Goal: Task Accomplishment & Management: Complete application form

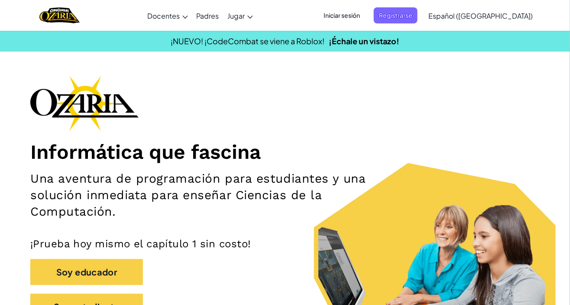
click at [365, 9] on span "Iniciar sesión" at bounding box center [341, 15] width 47 height 16
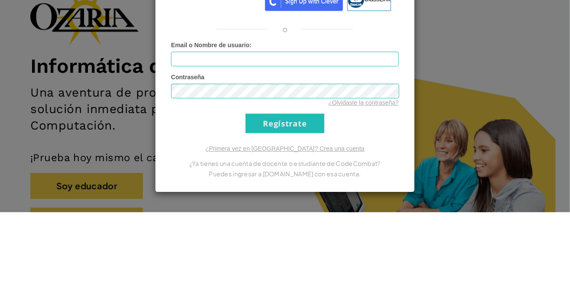
click at [468, 159] on div "Ingresa a [DOMAIN_NAME] ClassLink o Error desconocido. Email o Nombre de usuari…" at bounding box center [285, 149] width 570 height 298
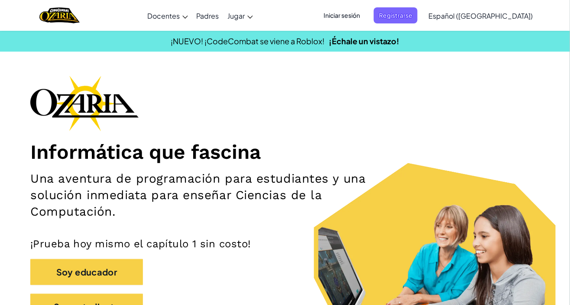
click at [363, 16] on span "Iniciar sesión" at bounding box center [341, 15] width 47 height 16
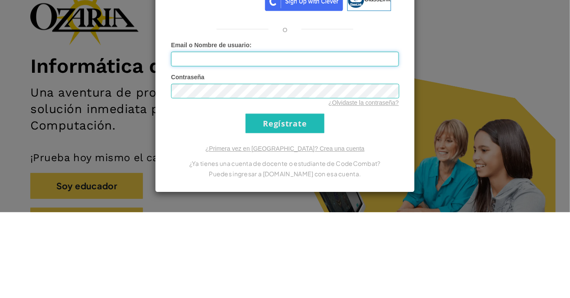
type input "[EMAIL_ADDRESS][DOMAIN_NAME]"
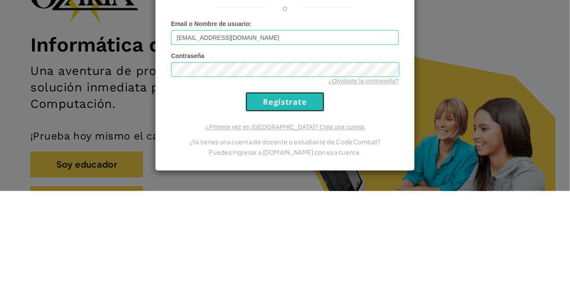
click at [300, 214] on input "Regístrate" at bounding box center [285, 208] width 79 height 19
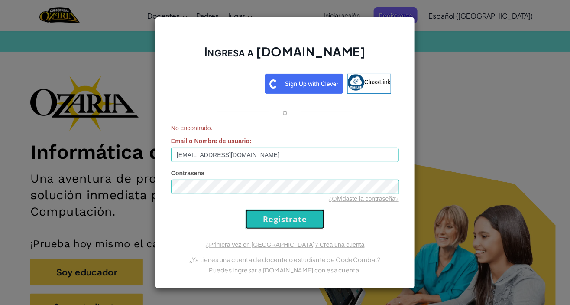
click at [302, 224] on input "Regístrate" at bounding box center [285, 218] width 79 height 19
click at [299, 212] on input "Regístrate" at bounding box center [285, 218] width 79 height 19
click at [295, 224] on input "Regístrate" at bounding box center [285, 218] width 79 height 19
click at [457, 42] on div "Ingresa a [DOMAIN_NAME] ClassLink o No encontrado. Email o Nombre de usuario : …" at bounding box center [285, 152] width 570 height 305
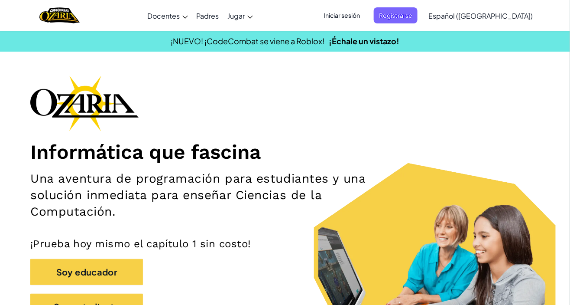
click at [365, 13] on span "Iniciar sesión" at bounding box center [341, 15] width 47 height 16
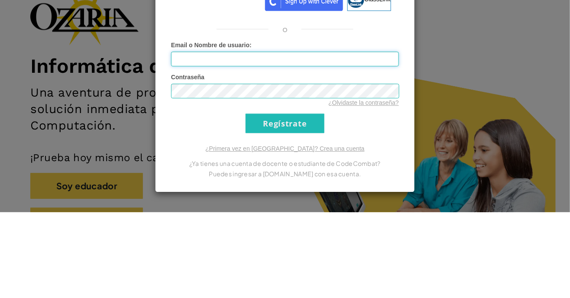
type input "[EMAIL_ADDRESS][DOMAIN_NAME]"
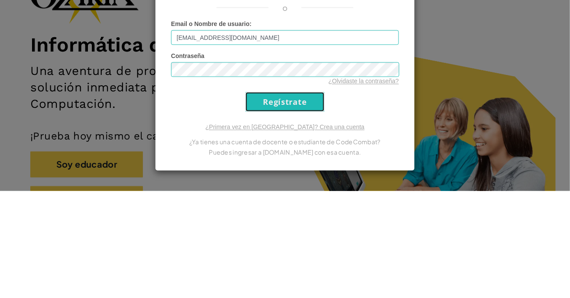
click at [302, 205] on input "Regístrate" at bounding box center [285, 208] width 79 height 19
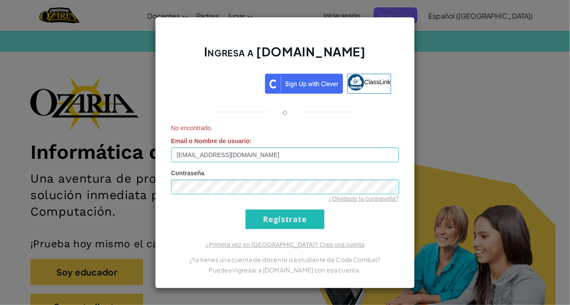
click at [463, 107] on div "Ingresa a [DOMAIN_NAME] ClassLink o No encontrado. Email o Nombre de usuario : …" at bounding box center [285, 152] width 570 height 305
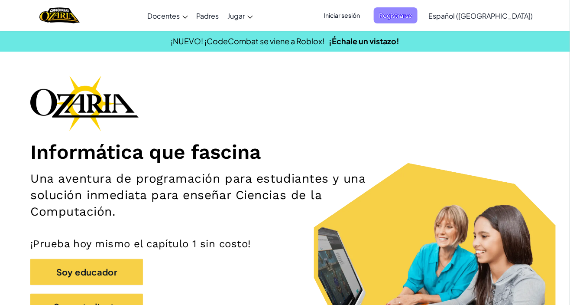
click at [418, 22] on span "Registrarse" at bounding box center [396, 15] width 44 height 16
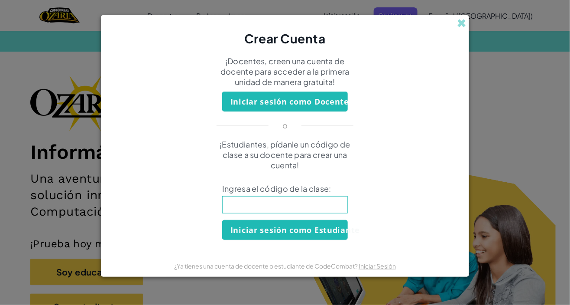
click at [327, 211] on input at bounding box center [285, 204] width 126 height 17
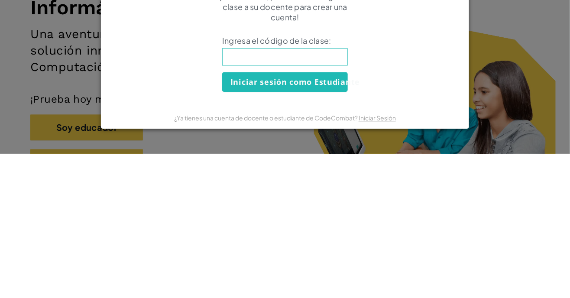
type input "MouthShirtStep"
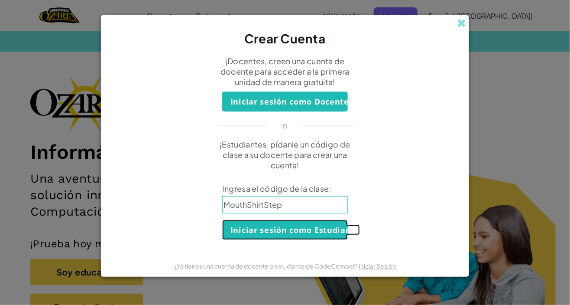
click at [326, 235] on button "Iniciar sesión como Estudiante" at bounding box center [285, 230] width 126 height 20
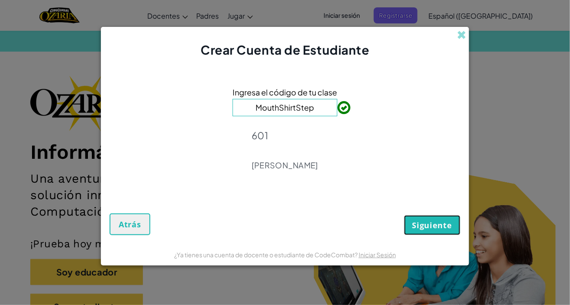
click at [450, 216] on button "Siguiente" at bounding box center [432, 225] width 56 height 20
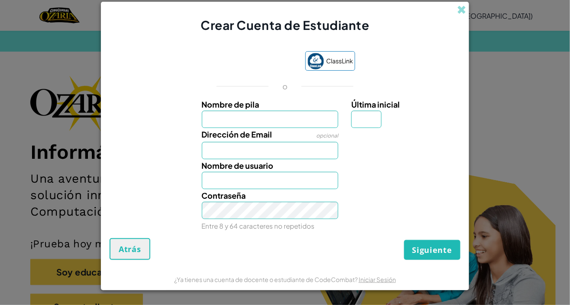
click at [268, 116] on input "Nombre de pila" at bounding box center [270, 118] width 137 height 17
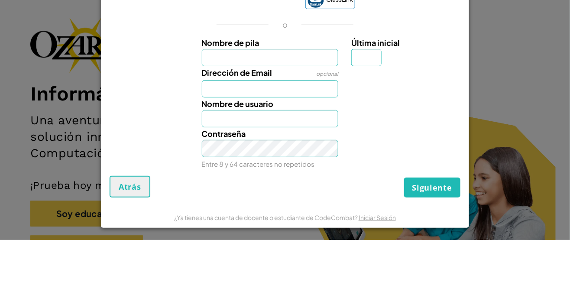
type input "[PERSON_NAME]"
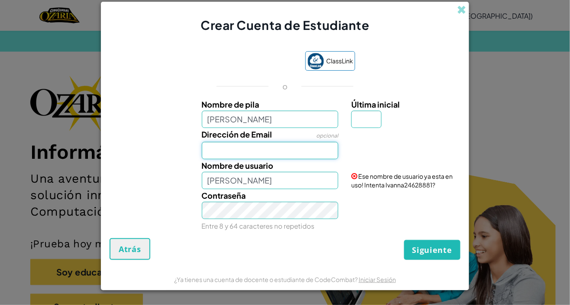
click at [302, 153] on input "Dirección de Email" at bounding box center [270, 150] width 137 height 17
click at [328, 148] on input "[EMAIL_ADDRESS][DOMAIN_NAME]" at bounding box center [270, 150] width 137 height 17
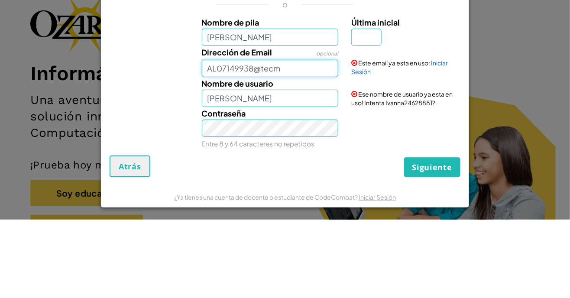
type input "AL07149938@tec"
type input "[EMAIL_ADDRESS][DOMAIN_NAME]"
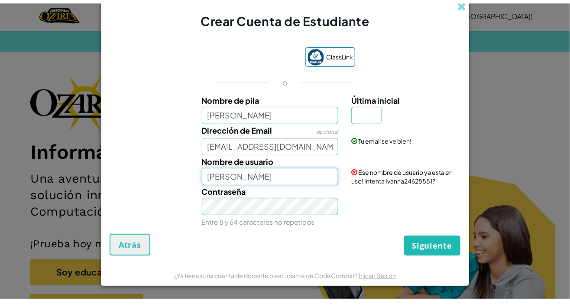
scroll to position [0, 0]
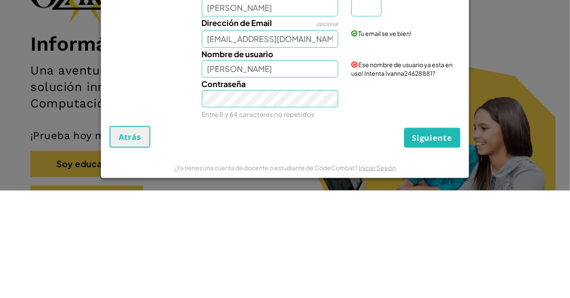
click at [408, 193] on div "Contraseña Entre 8 y 64 caracteres no repetidos" at bounding box center [285, 206] width 360 height 43
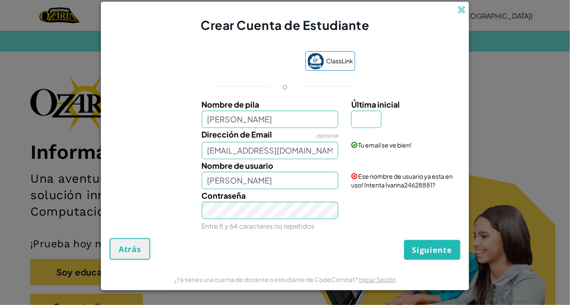
click at [387, 119] on div "Última inicial" at bounding box center [404, 113] width 107 height 30
click at [375, 121] on input "Última inicial" at bounding box center [366, 118] width 30 height 17
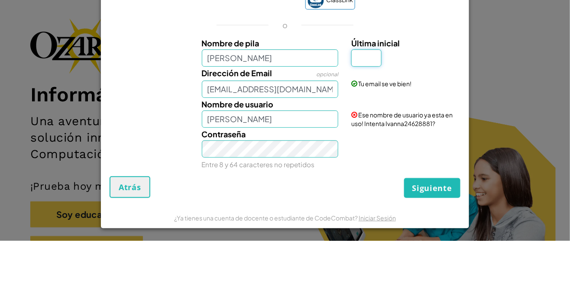
type input "G"
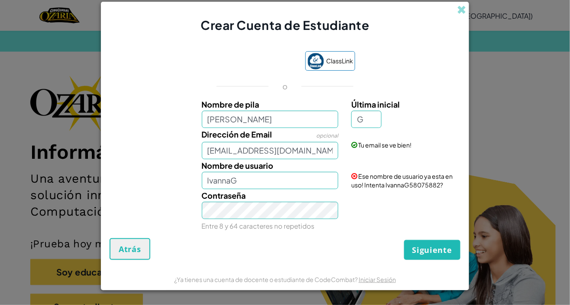
click at [144, 179] on div "Nombre de usuario IvannaG Ese nombre de usuario ya esta en uso! Intenta IvannaG…" at bounding box center [285, 174] width 360 height 30
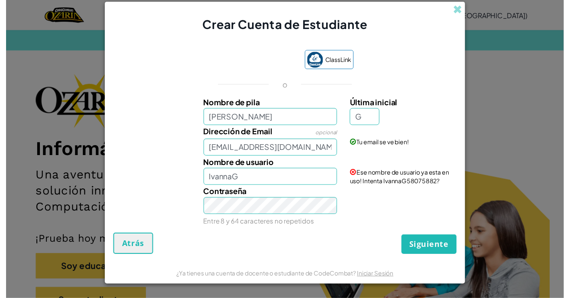
scroll to position [0, 0]
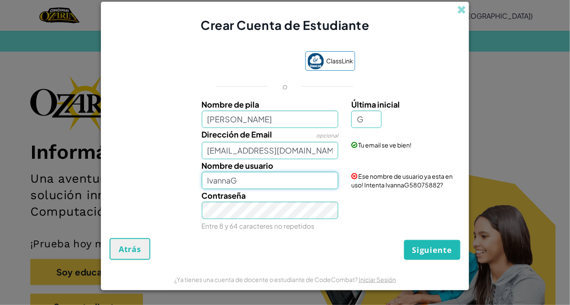
click at [288, 185] on input "IvannaG" at bounding box center [270, 180] width 137 height 17
type input "IvannaG0lzz"
click at [424, 210] on div "Contraseña Entre 8 y 64 caracteres no repetidos" at bounding box center [285, 210] width 360 height 43
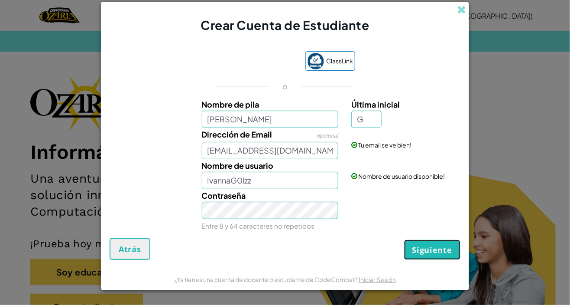
click at [422, 255] on span "Siguiente" at bounding box center [432, 249] width 40 height 10
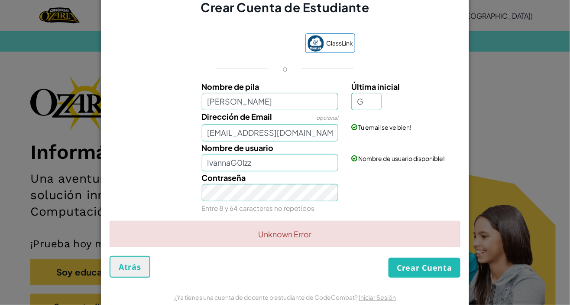
click at [360, 241] on div "Unknown Error" at bounding box center [285, 234] width 351 height 26
click at [412, 266] on button "Crear Cuenta" at bounding box center [425, 267] width 72 height 20
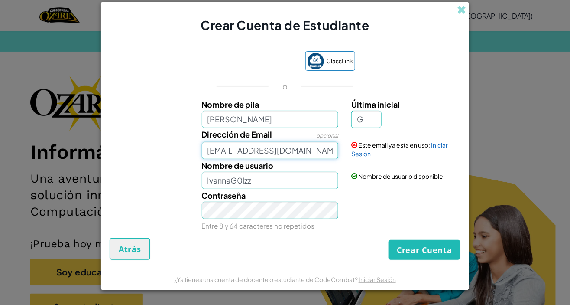
click at [317, 156] on input "[EMAIL_ADDRESS][DOMAIN_NAME]" at bounding box center [270, 150] width 137 height 17
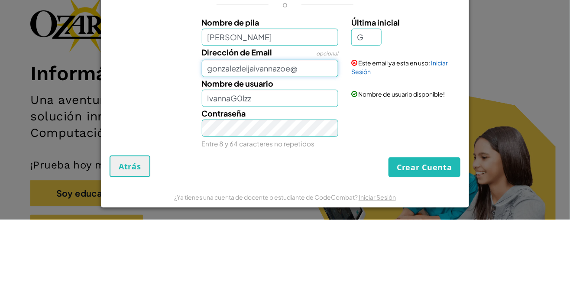
type input "gonzalezleijaivannazoe"
type input "[EMAIL_ADDRESS][DOMAIN_NAME]"
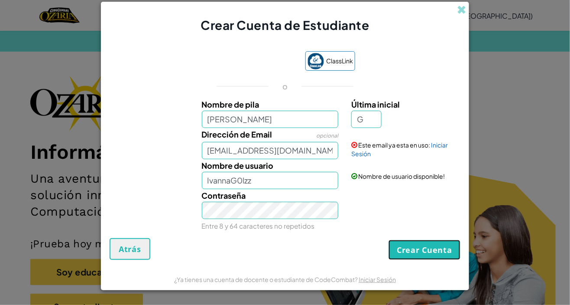
click at [433, 253] on button "Crear Cuenta" at bounding box center [425, 250] width 72 height 20
click at [443, 245] on button "Crear Cuenta" at bounding box center [425, 250] width 72 height 20
click at [442, 245] on button "Crear Cuenta" at bounding box center [425, 250] width 72 height 20
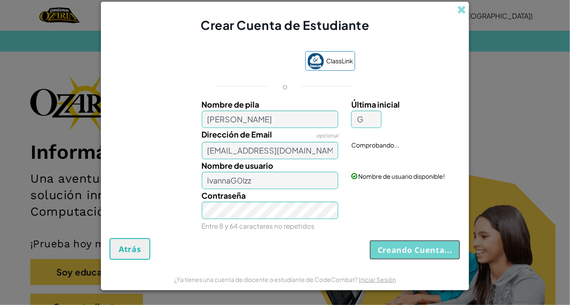
click at [442, 246] on button "Creando Cuenta..." at bounding box center [415, 250] width 91 height 20
click at [443, 250] on button "Creando Cuenta..." at bounding box center [415, 250] width 91 height 20
click at [441, 253] on div "Creando Cuenta... Atrás" at bounding box center [285, 249] width 351 height 22
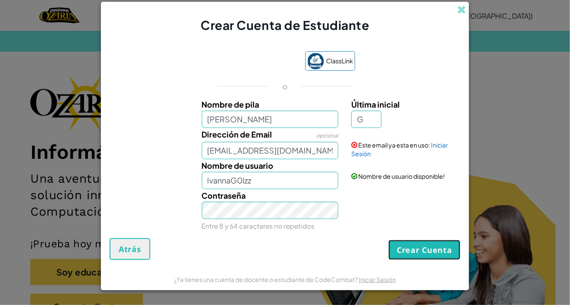
click at [441, 253] on button "Crear Cuenta" at bounding box center [425, 250] width 72 height 20
click at [437, 249] on button "Crear Cuenta" at bounding box center [425, 250] width 72 height 20
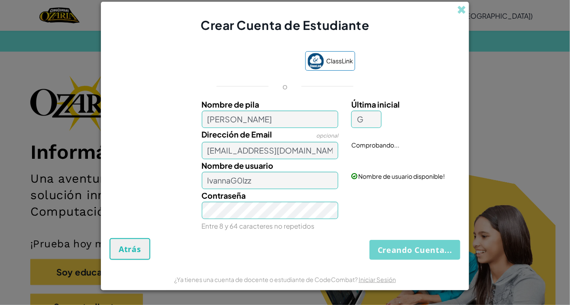
click at [437, 249] on div "Creando Cuenta... Atrás" at bounding box center [285, 249] width 351 height 22
click at [437, 249] on button "Creando Cuenta..." at bounding box center [415, 250] width 91 height 20
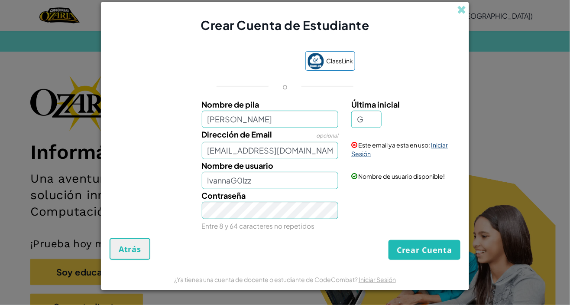
click at [433, 146] on link "Iniciar Sesión" at bounding box center [399, 149] width 97 height 16
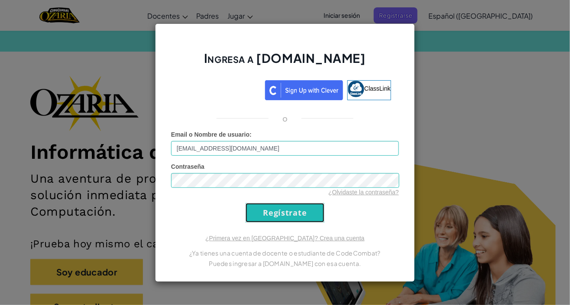
click at [289, 221] on input "Regístrate" at bounding box center [285, 212] width 79 height 19
click at [298, 208] on input "Regístrate" at bounding box center [285, 212] width 79 height 19
